Goal: Entertainment & Leisure: Consume media (video, audio)

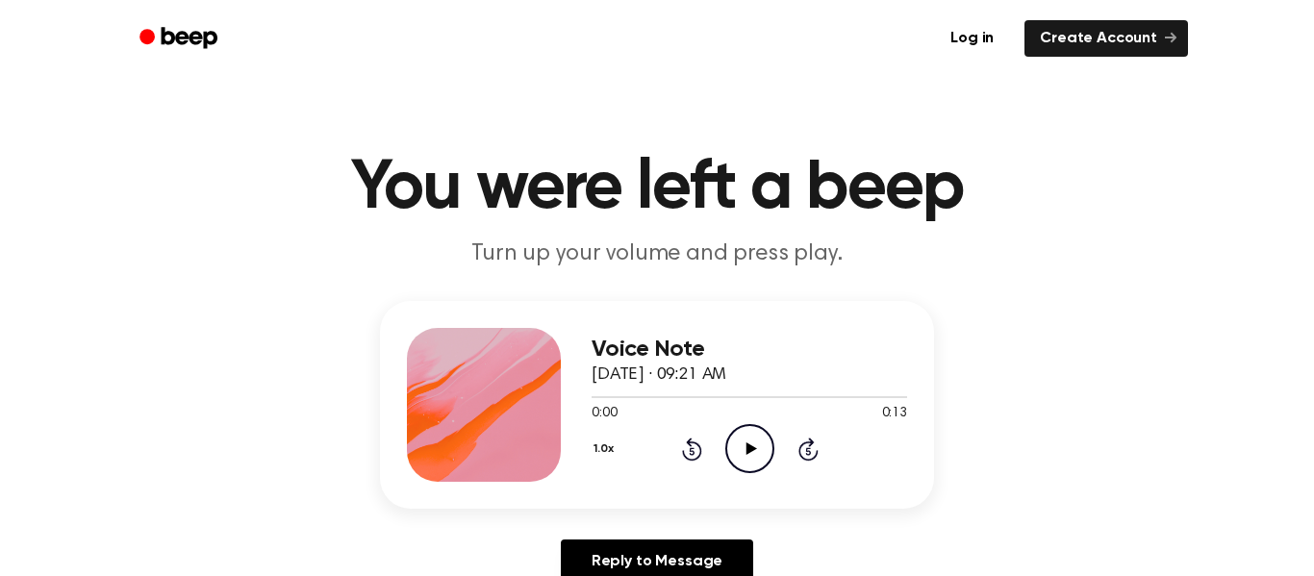
click at [732, 457] on icon "Play Audio" at bounding box center [749, 448] width 49 height 49
click at [592, 398] on div at bounding box center [749, 396] width 315 height 15
click at [736, 451] on icon "Play Audio" at bounding box center [749, 448] width 49 height 49
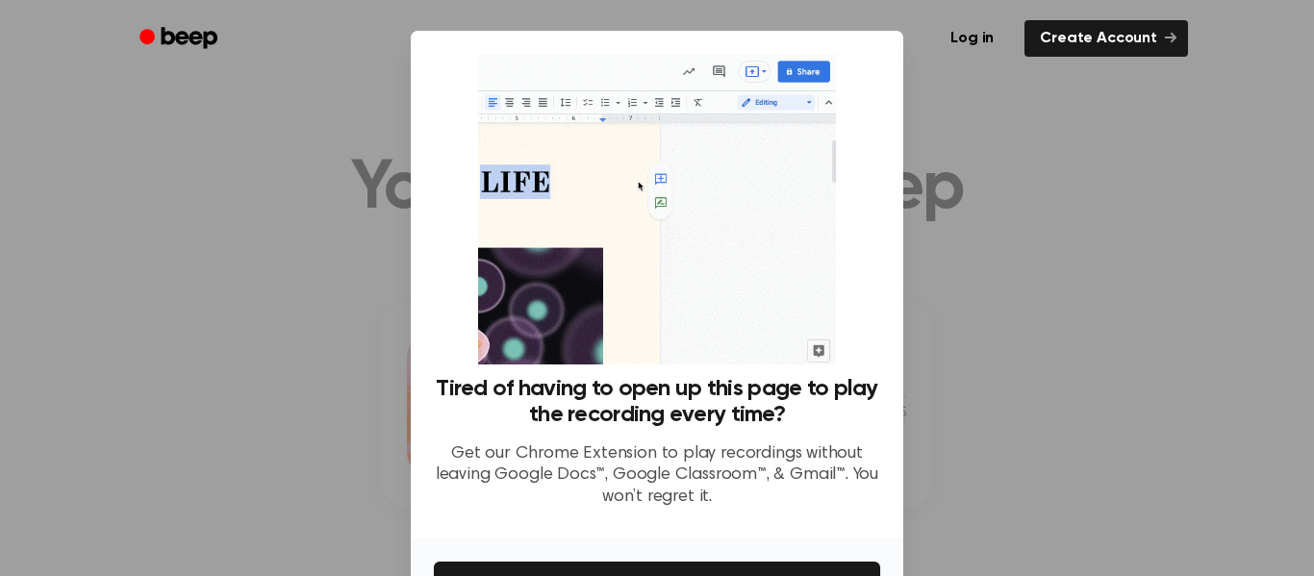
click at [1087, 468] on div at bounding box center [657, 288] width 1314 height 576
click at [1086, 468] on div at bounding box center [657, 288] width 1314 height 576
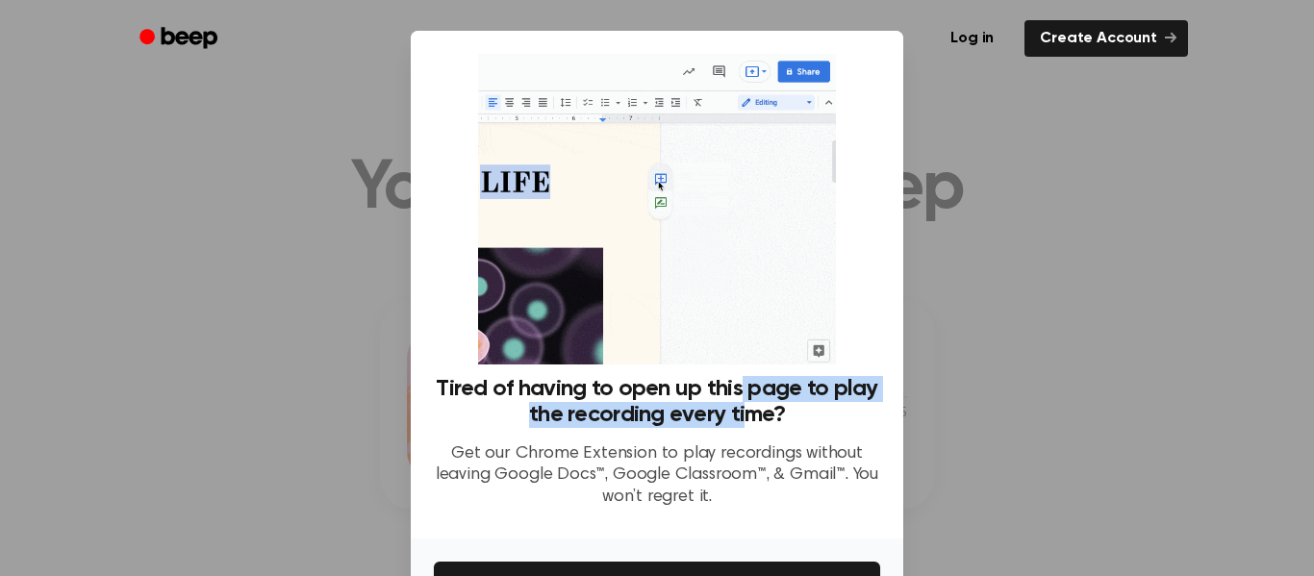
drag, startPoint x: 742, startPoint y: 423, endPoint x: 741, endPoint y: 381, distance: 42.3
click at [741, 381] on h3 "Tired of having to open up this page to play the recording every time?" at bounding box center [657, 402] width 446 height 52
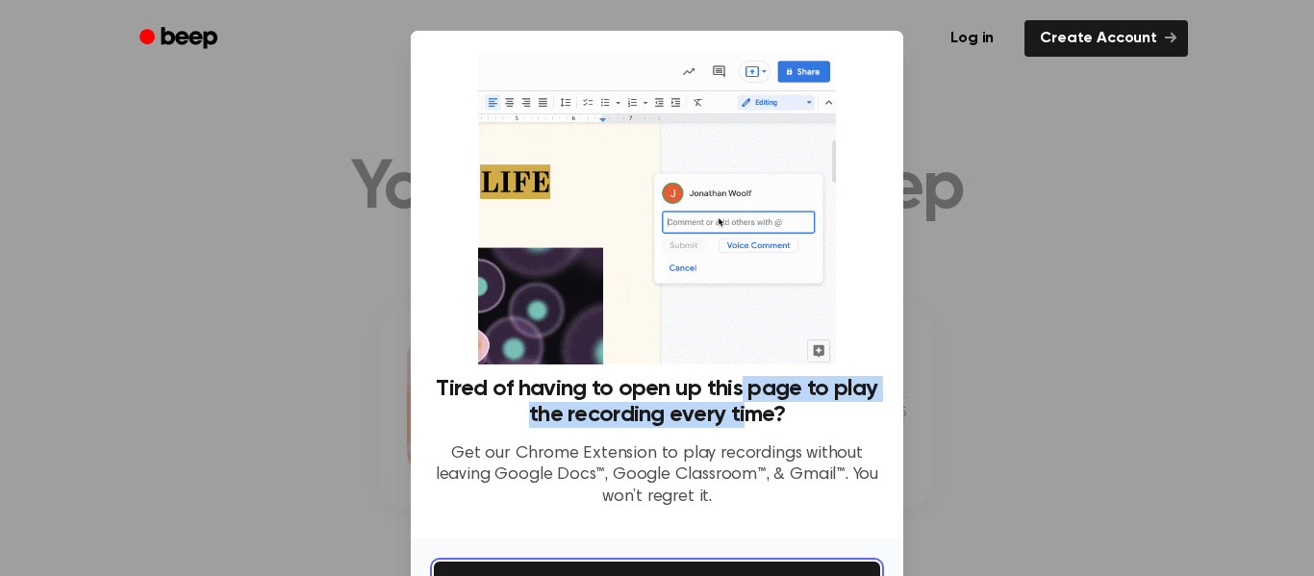
drag, startPoint x: 851, startPoint y: 563, endPoint x: 761, endPoint y: 517, distance: 101.5
click at [761, 517] on div "Tired of having to open up this page to play the recording every time? Get our …" at bounding box center [657, 350] width 492 height 639
drag, startPoint x: 747, startPoint y: 565, endPoint x: 761, endPoint y: 492, distance: 74.3
click at [761, 492] on div "Tired of having to open up this page to play the recording every time? Get our …" at bounding box center [657, 350] width 492 height 639
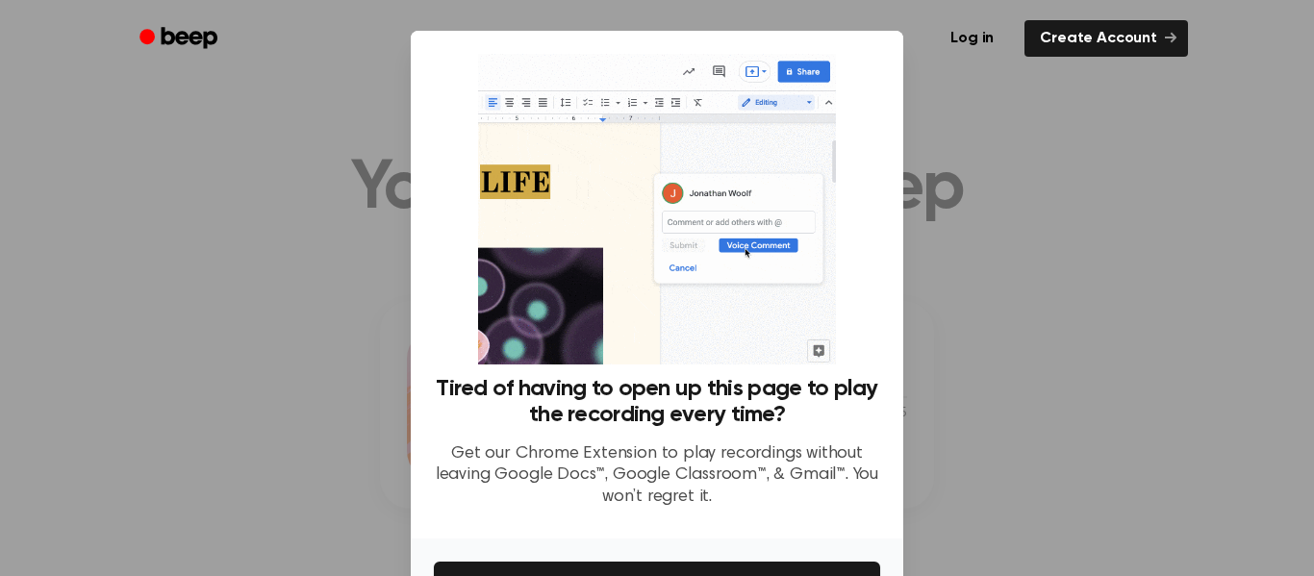
drag, startPoint x: 774, startPoint y: 557, endPoint x: 802, endPoint y: 532, distance: 37.5
click at [802, 532] on div "Tired of having to open up this page to play the recording every time? Get our …" at bounding box center [657, 350] width 492 height 639
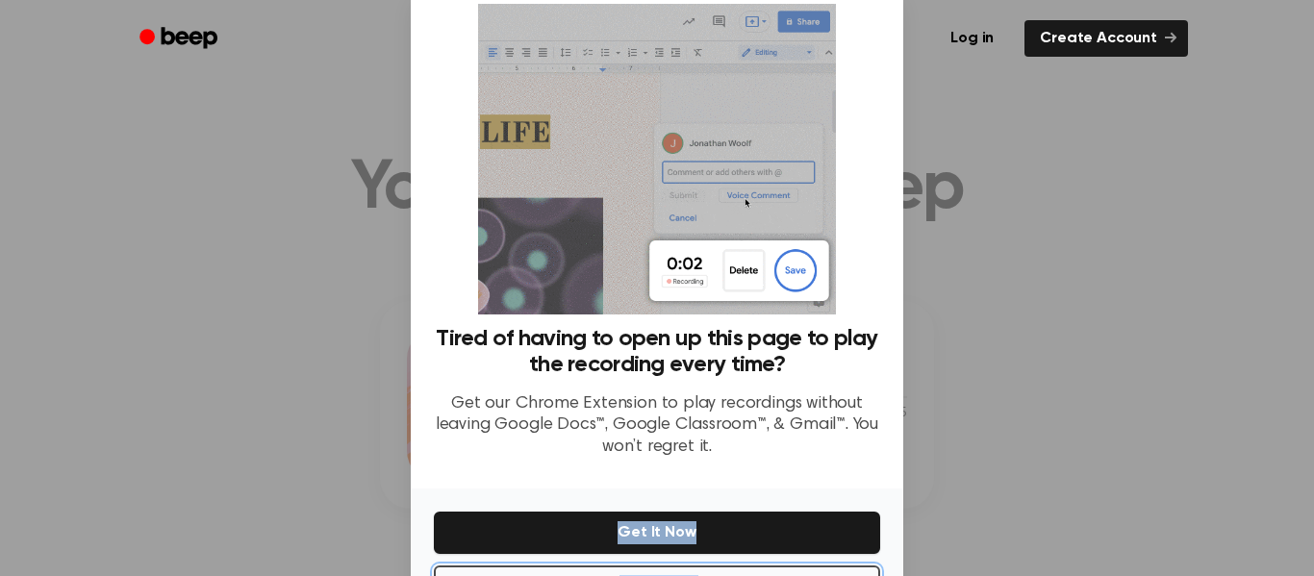
scroll to position [57, 0]
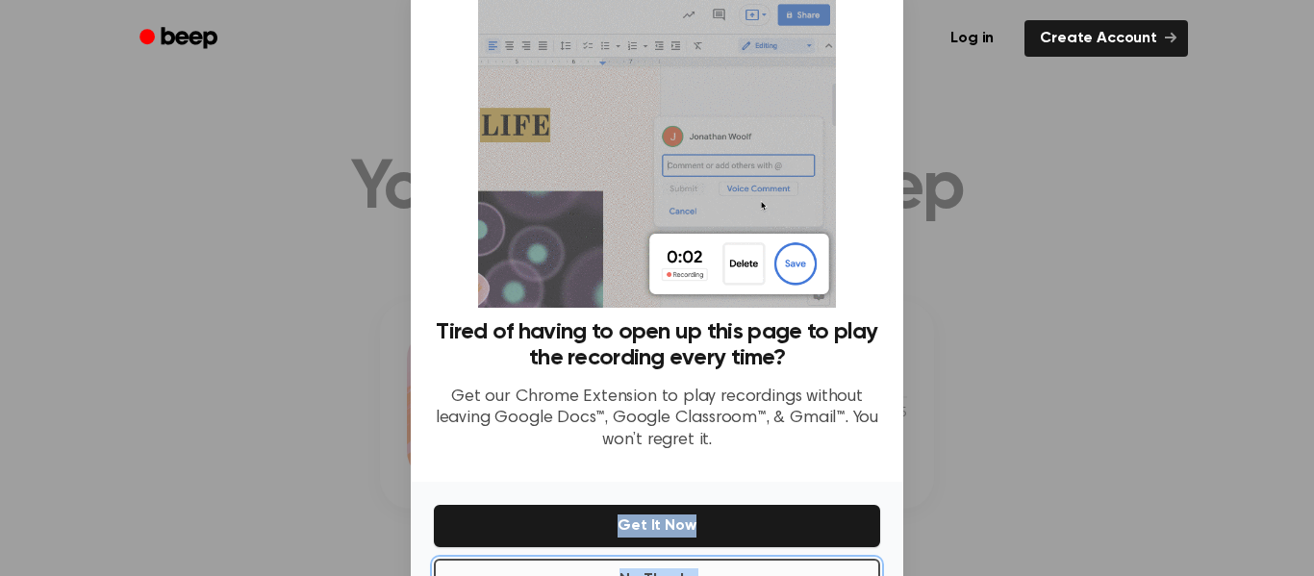
click at [765, 560] on button "No Thanks" at bounding box center [657, 580] width 446 height 42
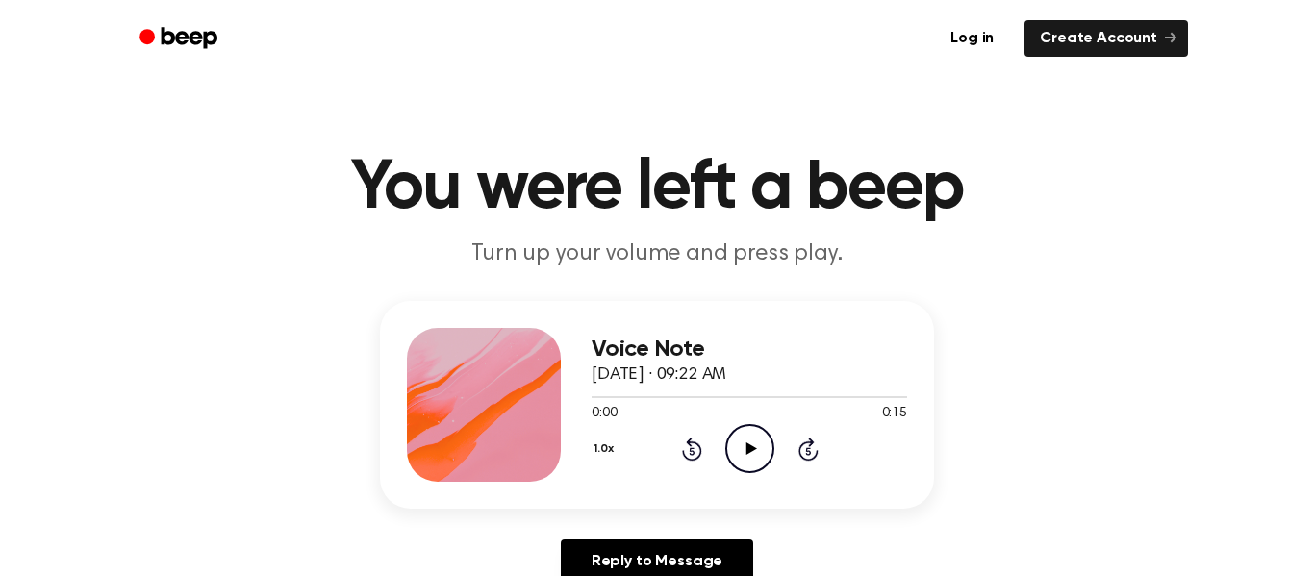
click at [748, 462] on icon "Play Audio" at bounding box center [749, 448] width 49 height 49
click at [594, 397] on div at bounding box center [723, 397] width 262 height 2
click at [744, 398] on div at bounding box center [749, 396] width 315 height 15
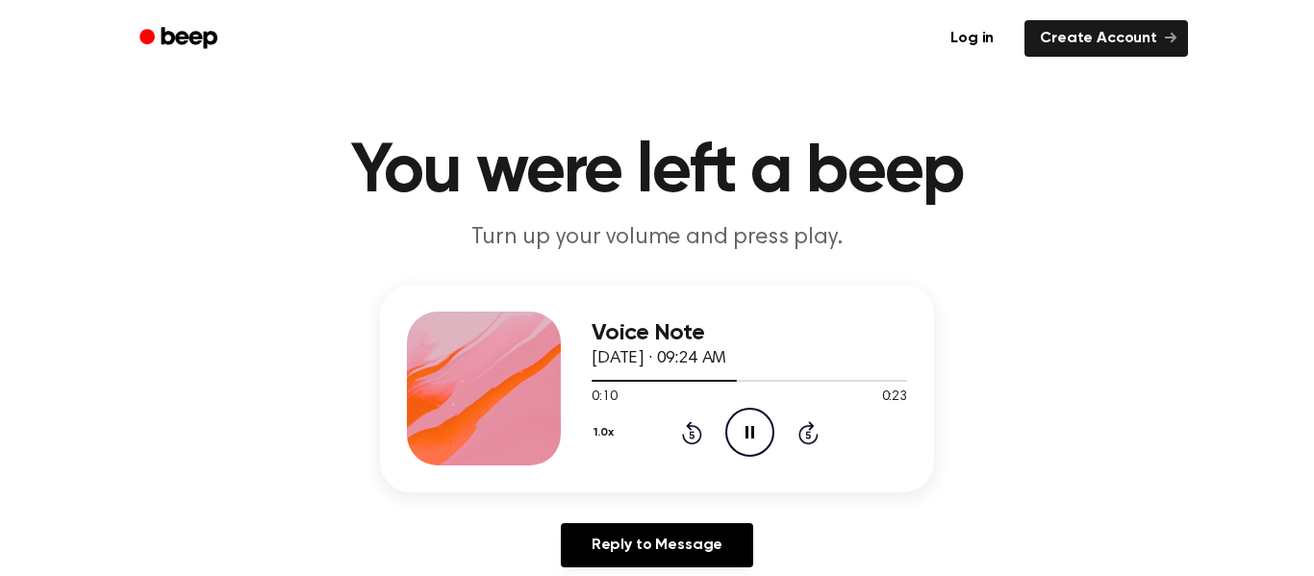
scroll to position [19, 0]
